Goal: Download file/media

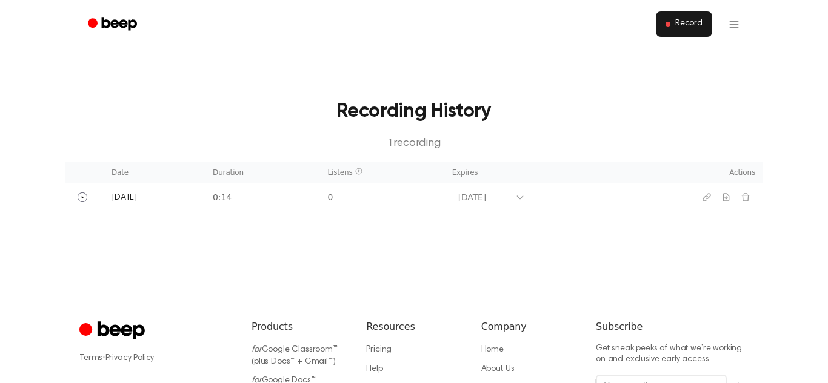
click at [695, 31] on button "Record" at bounding box center [684, 24] width 56 height 25
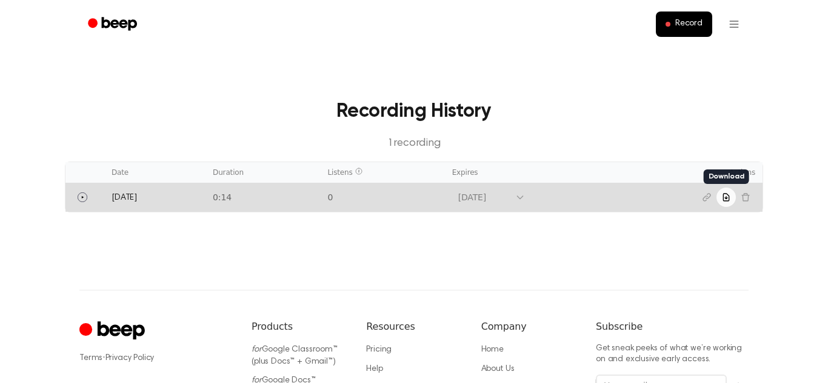
click at [728, 198] on icon "Download recording" at bounding box center [726, 198] width 10 height 10
